Goal: Information Seeking & Learning: Learn about a topic

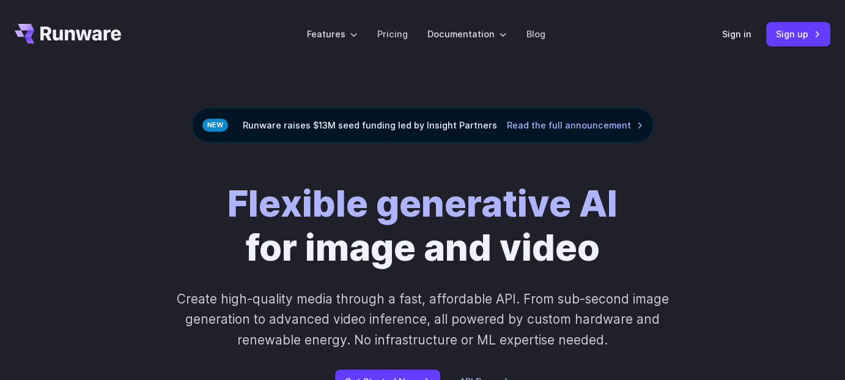
click at [466, 209] on strong "Flexible generative AI" at bounding box center [422, 203] width 390 height 44
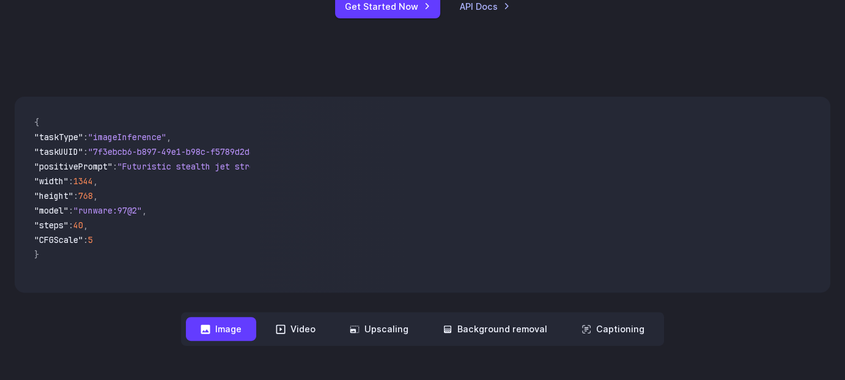
scroll to position [375, 0]
click at [311, 334] on button "Video" at bounding box center [295, 329] width 69 height 24
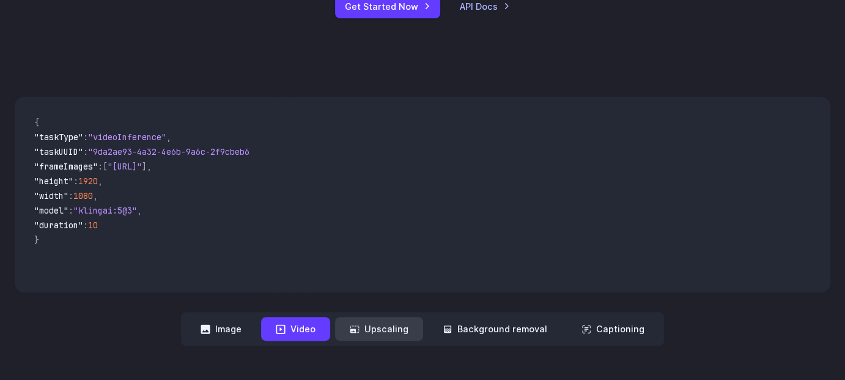
click at [361, 334] on button "Upscaling" at bounding box center [379, 329] width 88 height 24
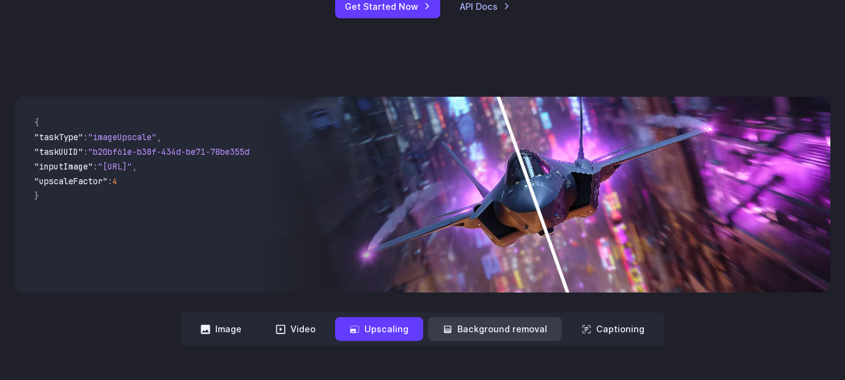
click at [466, 326] on button "Background removal" at bounding box center [495, 329] width 134 height 24
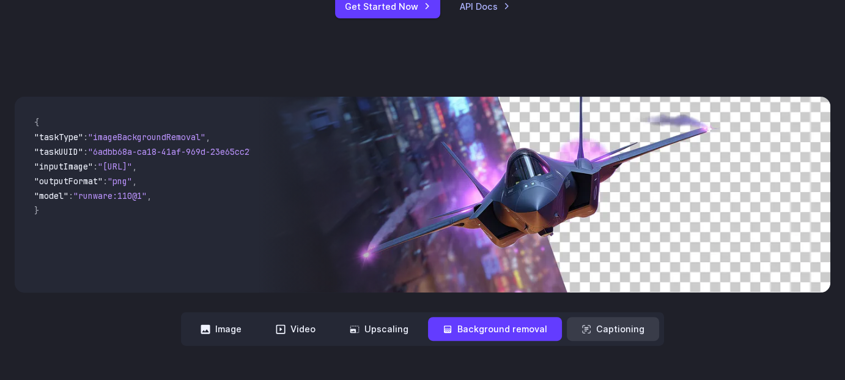
click at [614, 325] on button "Captioning" at bounding box center [613, 329] width 92 height 24
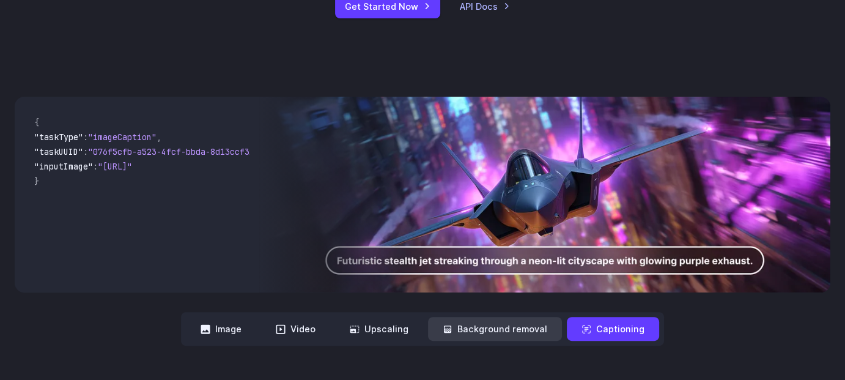
click at [491, 330] on button "Background removal" at bounding box center [495, 329] width 134 height 24
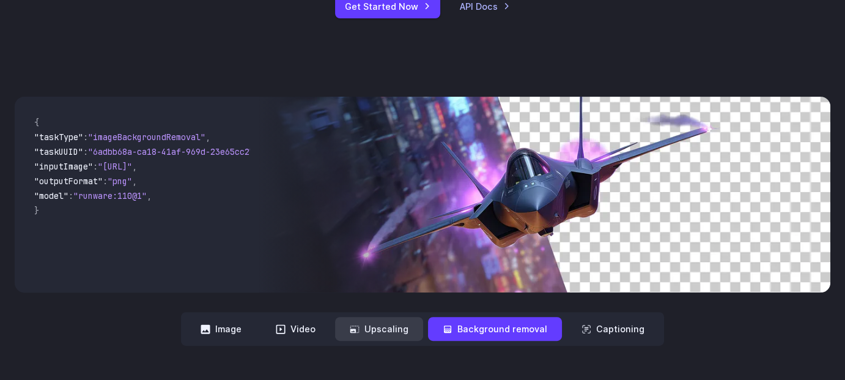
click at [399, 328] on button "Upscaling" at bounding box center [379, 329] width 88 height 24
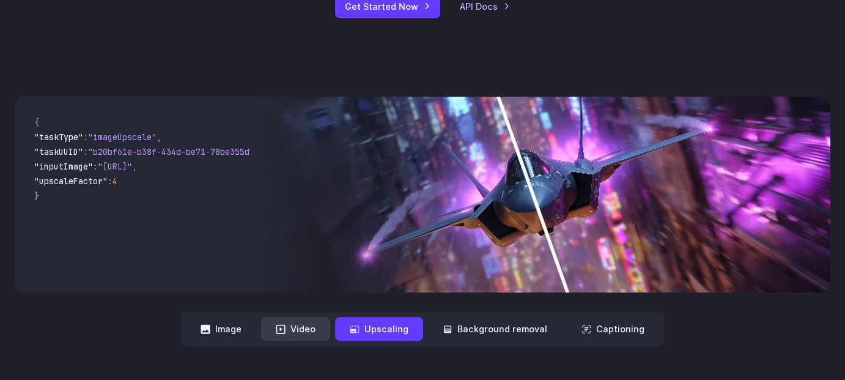
click at [284, 330] on icon at bounding box center [280, 328] width 9 height 9
click at [238, 335] on button "Image" at bounding box center [221, 329] width 70 height 24
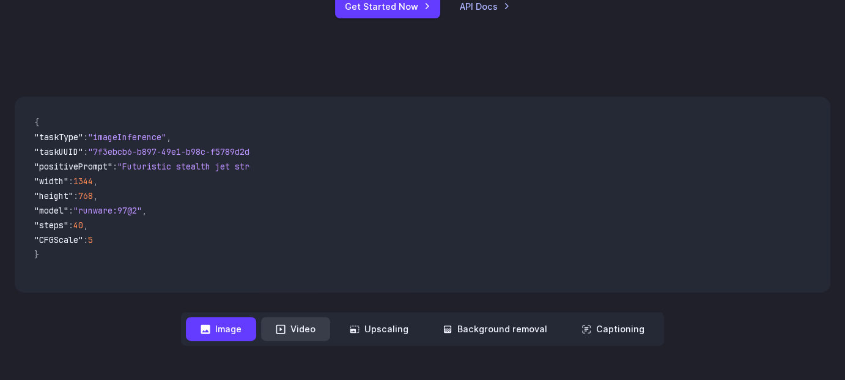
click at [275, 333] on button "Video" at bounding box center [295, 329] width 69 height 24
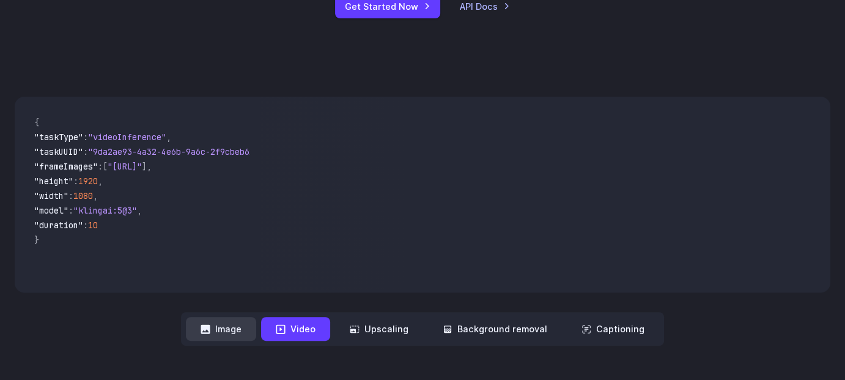
click at [236, 334] on button "Image" at bounding box center [221, 329] width 70 height 24
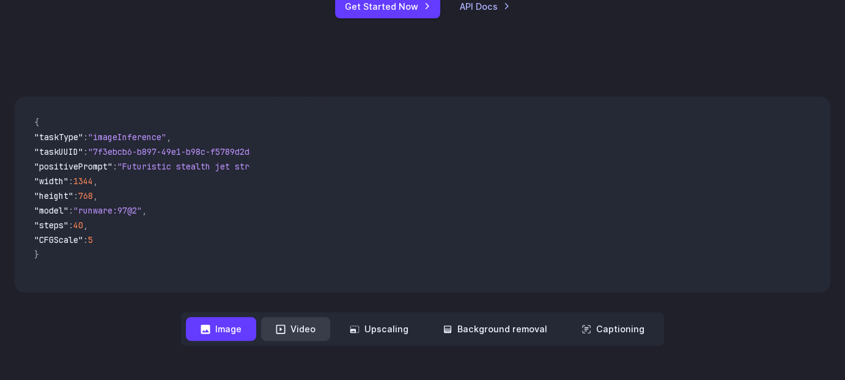
click at [293, 328] on button "Video" at bounding box center [295, 329] width 69 height 24
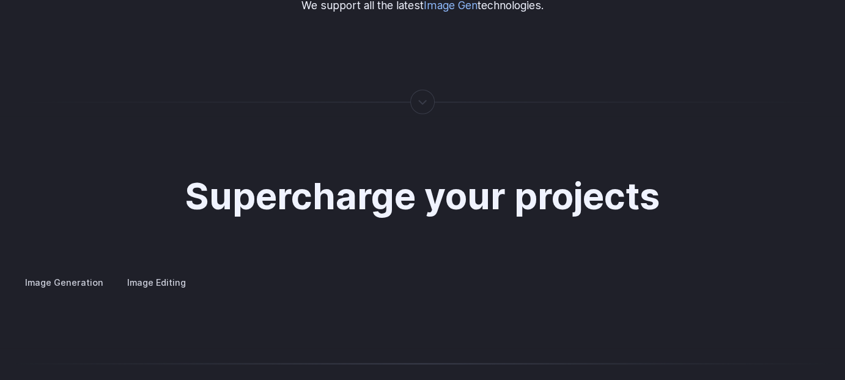
scroll to position [2186, 0]
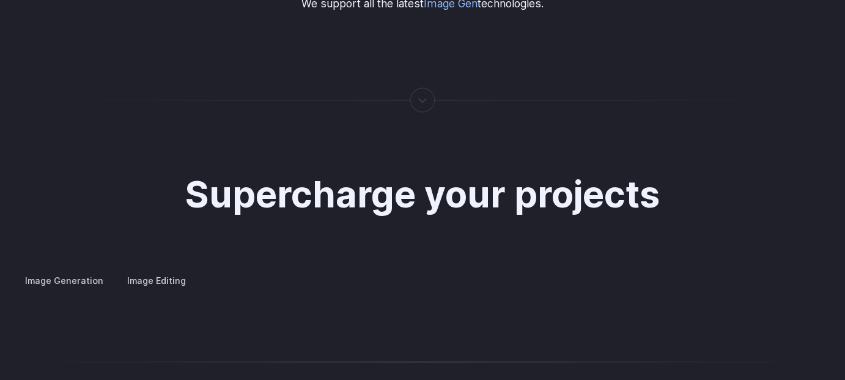
click at [422, 100] on div at bounding box center [422, 100] width 1 height 0
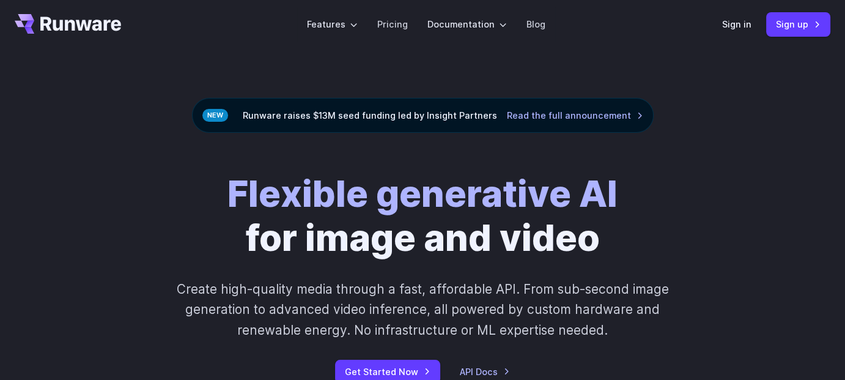
scroll to position [0, 0]
